Goal: Information Seeking & Learning: Learn about a topic

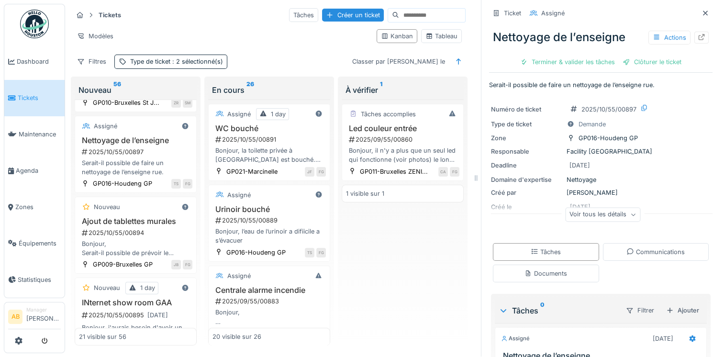
scroll to position [81, 0]
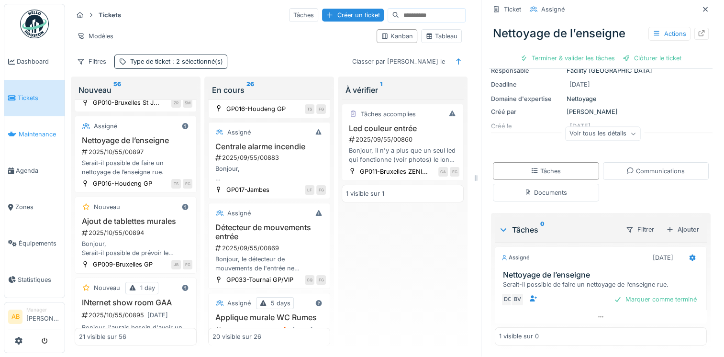
click at [26, 137] on link "Maintenance" at bounding box center [34, 134] width 60 height 36
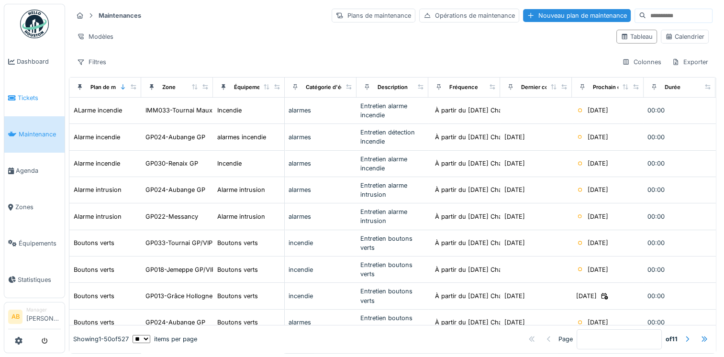
click at [28, 99] on span "Tickets" at bounding box center [39, 97] width 43 height 9
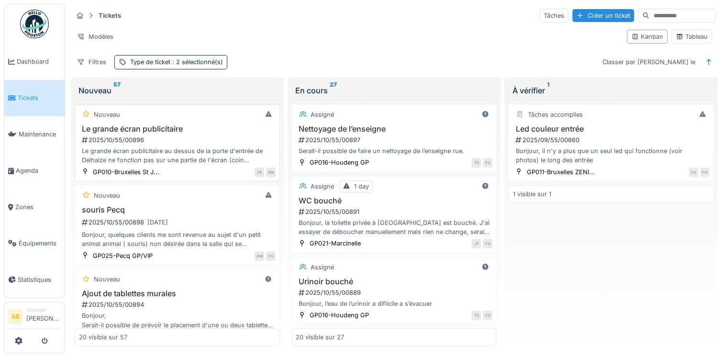
click at [155, 157] on div "Le grande écran publicitaire au dessus de la porte d'entrée de Delhaize ne fonc…" at bounding box center [177, 155] width 197 height 18
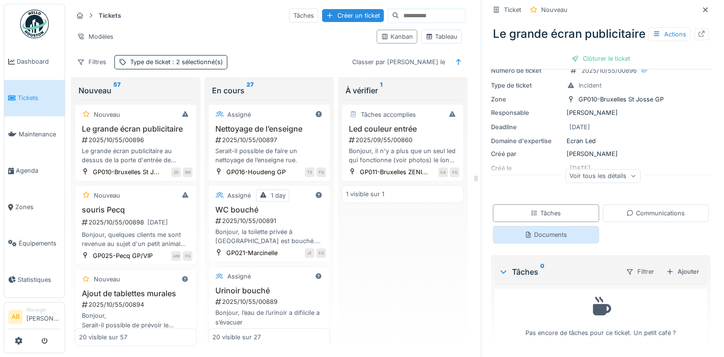
click at [514, 230] on div "Documents" at bounding box center [546, 235] width 106 height 18
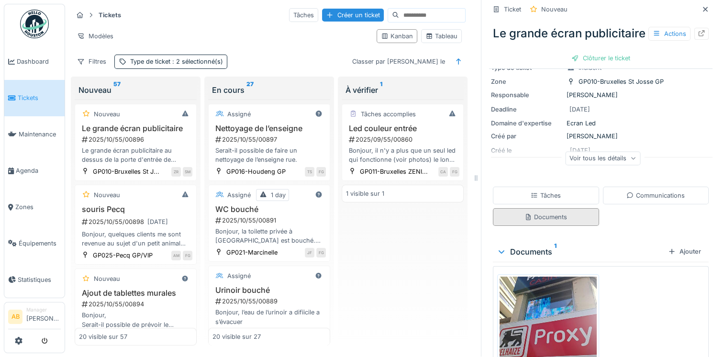
scroll to position [176, 0]
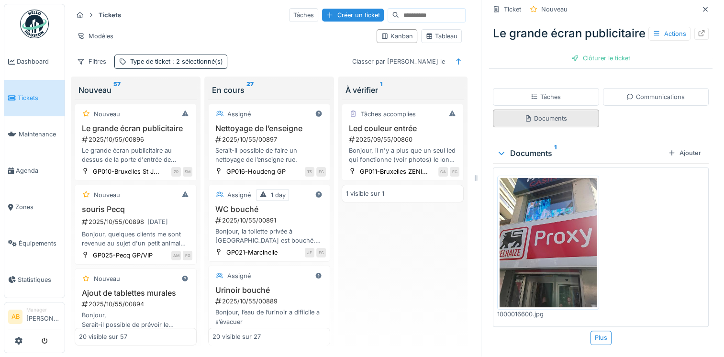
click at [514, 230] on img at bounding box center [548, 242] width 97 height 129
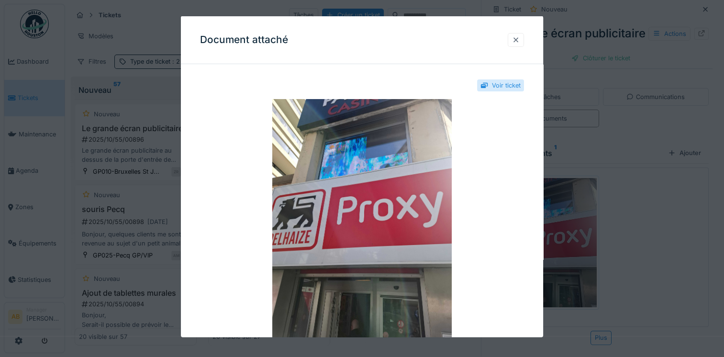
click at [519, 41] on div at bounding box center [516, 39] width 8 height 9
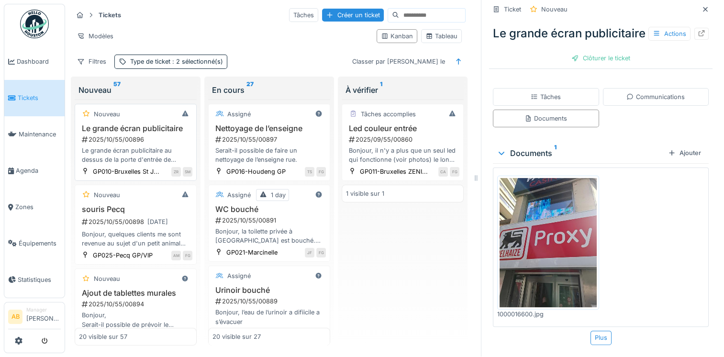
click at [113, 154] on div "Le grande écran publicitaire au dessus de la porte d'entrée de Delhaize ne fonc…" at bounding box center [135, 155] width 113 height 18
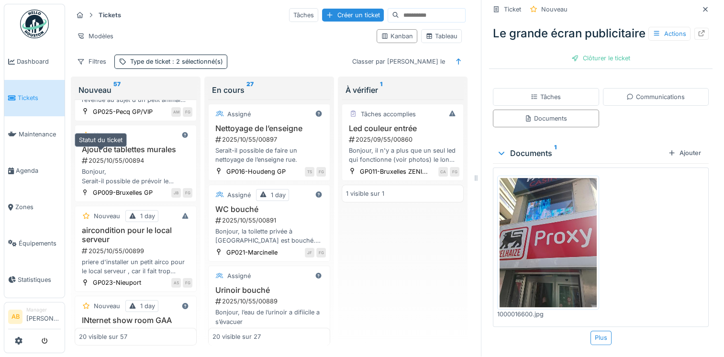
scroll to position [191, 0]
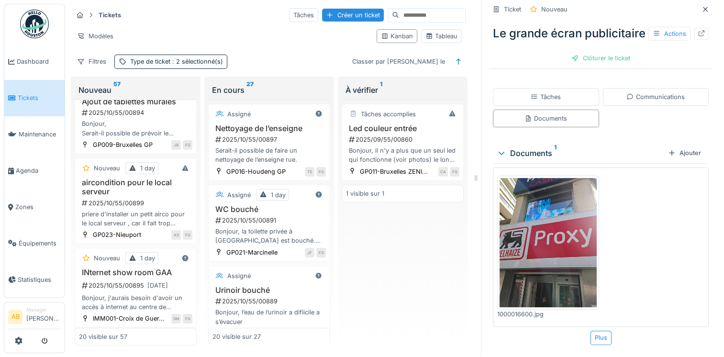
click at [113, 137] on div "Bonjour, Serait-il possible de prévoir le placement d'une ou deux tablettes pou…" at bounding box center [135, 128] width 113 height 18
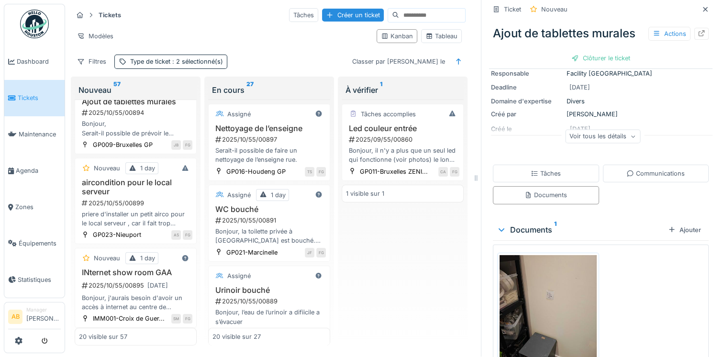
scroll to position [233, 0]
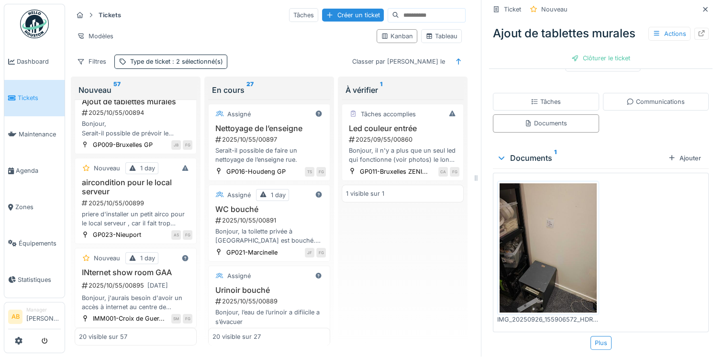
click at [547, 218] on img at bounding box center [548, 247] width 97 height 129
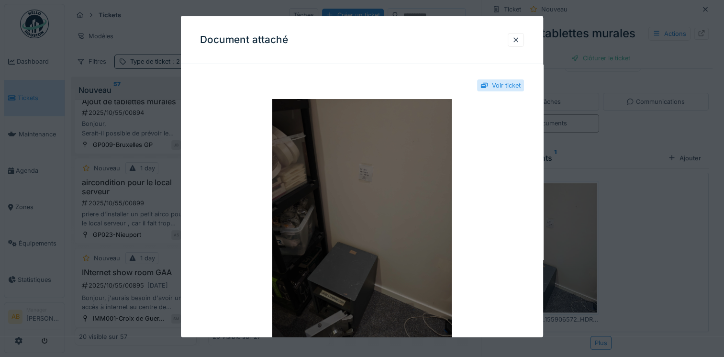
click at [384, 213] on img at bounding box center [362, 218] width 324 height 239
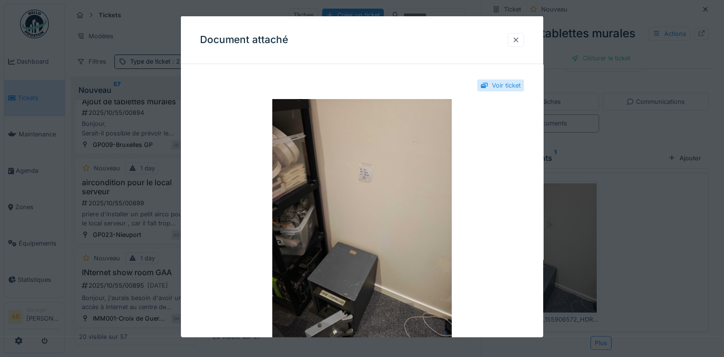
click at [519, 42] on div at bounding box center [516, 39] width 8 height 9
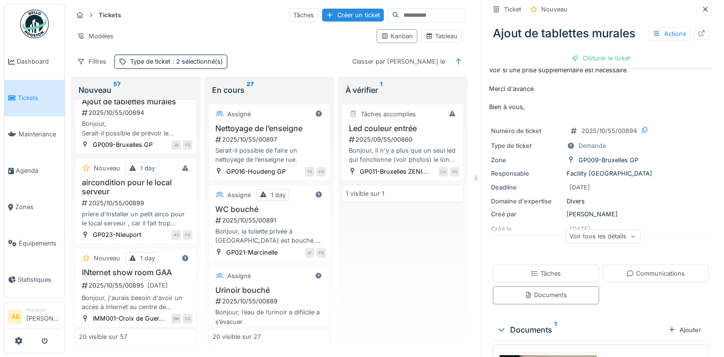
scroll to position [96, 0]
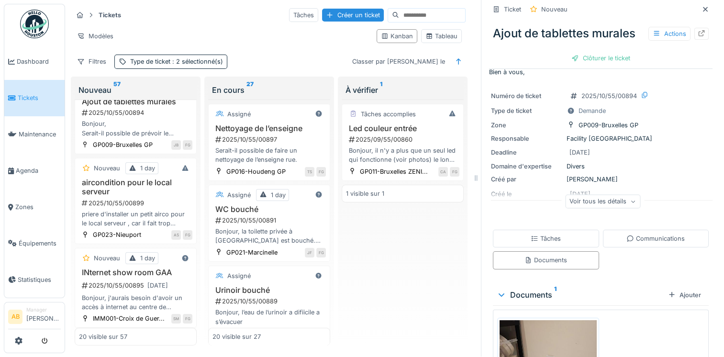
click at [598, 198] on div "Voir tous les détails" at bounding box center [602, 201] width 75 height 14
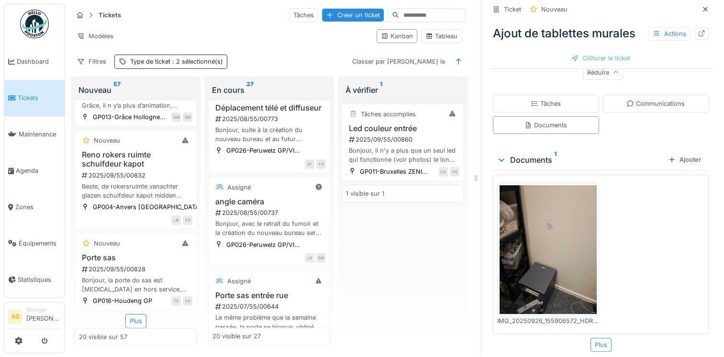
scroll to position [1597, 0]
click at [138, 314] on div "Plus" at bounding box center [135, 321] width 21 height 14
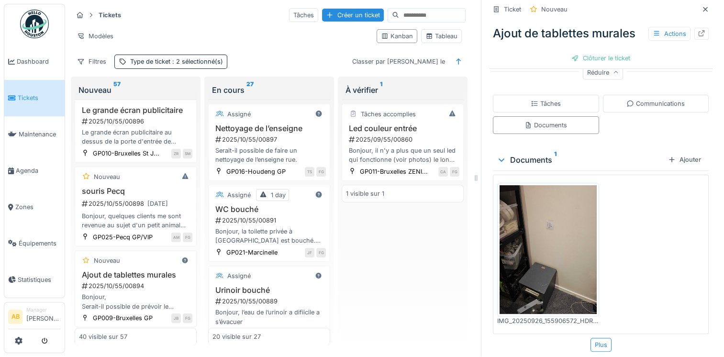
scroll to position [0, 0]
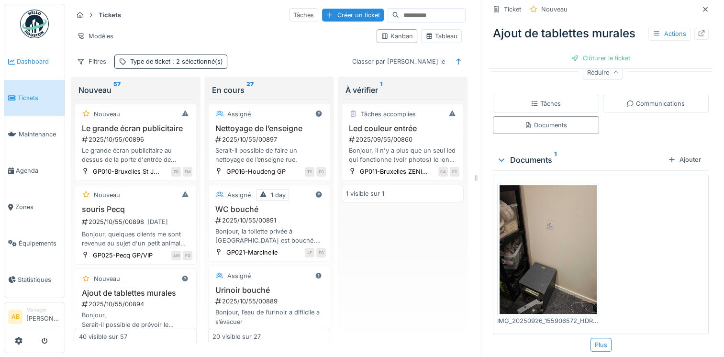
click at [48, 62] on span "Dashboard" at bounding box center [39, 61] width 44 height 9
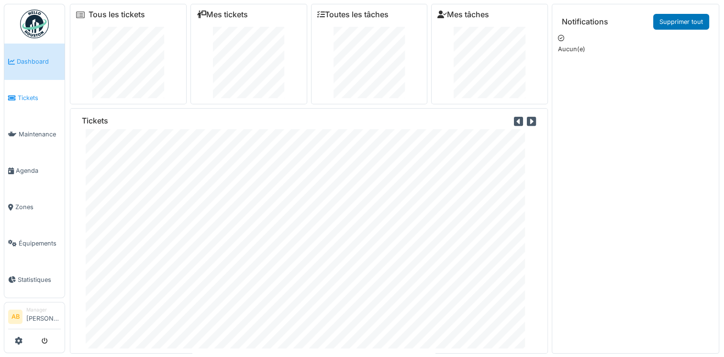
click at [28, 90] on link "Tickets" at bounding box center [34, 98] width 60 height 36
